Goal: Download file/media

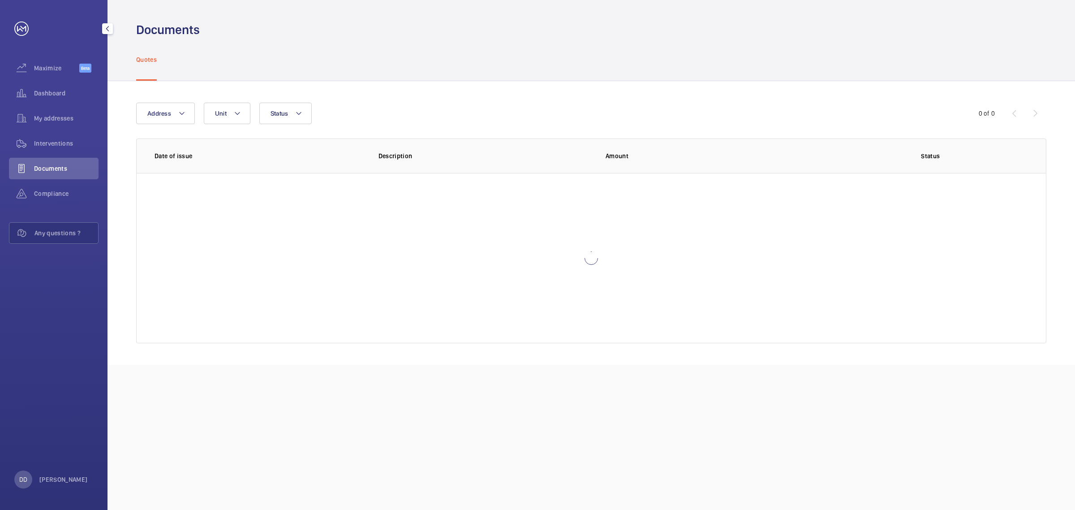
click at [51, 150] on div "Interventions" at bounding box center [54, 144] width 90 height 22
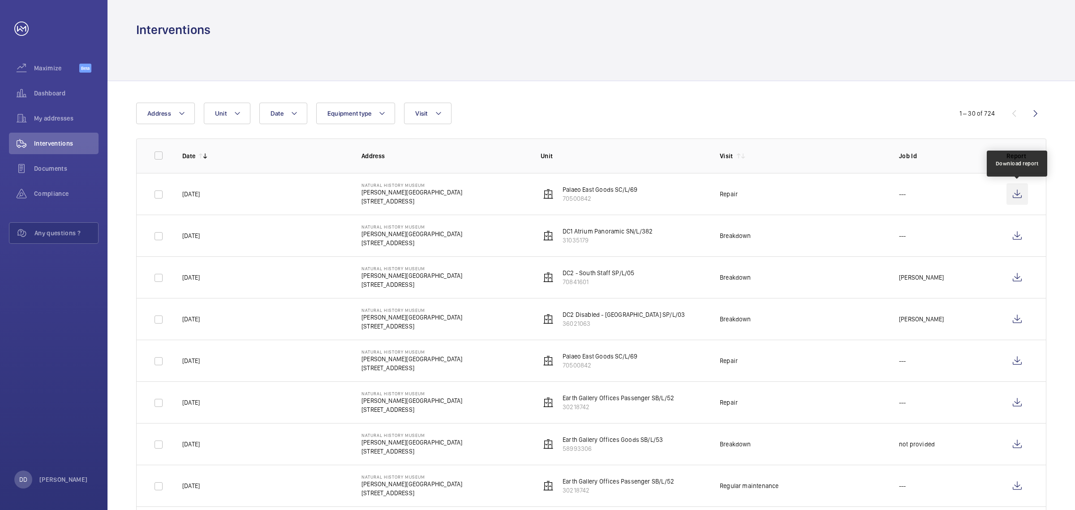
click at [1019, 198] on wm-front-icon-button at bounding box center [1018, 194] width 22 height 22
click at [65, 121] on span "My addresses" at bounding box center [66, 118] width 65 height 9
